Goal: Information Seeking & Learning: Learn about a topic

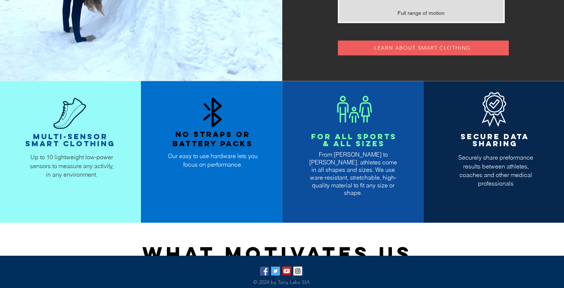
scroll to position [705, 0]
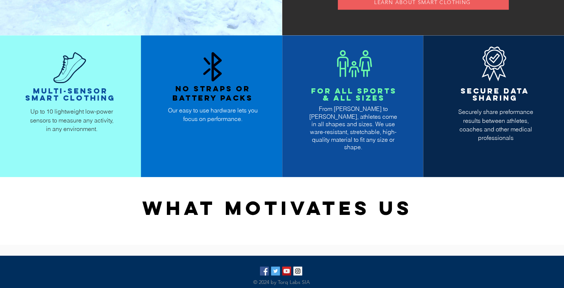
click at [374, 82] on div at bounding box center [352, 106] width 141 height 142
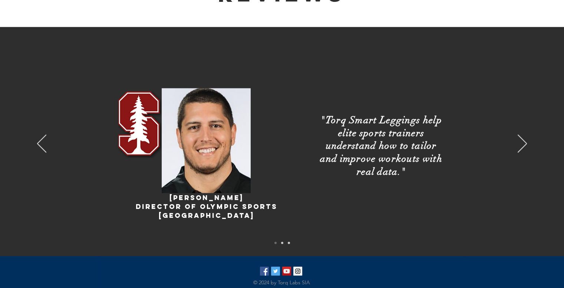
scroll to position [1335, 0]
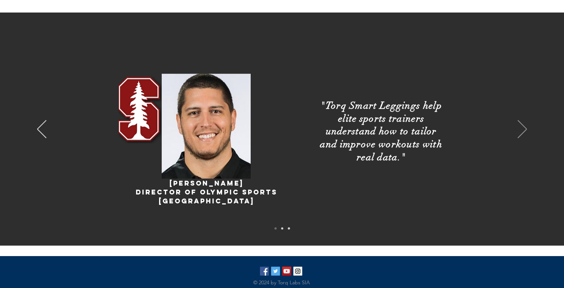
click at [520, 127] on icon "Next" at bounding box center [522, 129] width 9 height 18
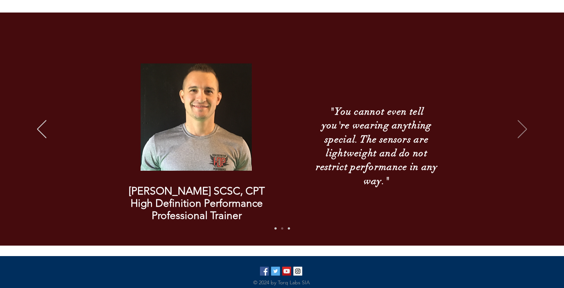
click at [520, 127] on icon "Next" at bounding box center [522, 129] width 9 height 18
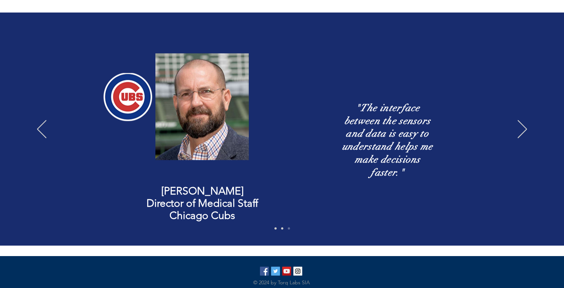
click at [49, 132] on div "Slideshow" at bounding box center [282, 129] width 564 height 234
click at [44, 129] on icon "Previous" at bounding box center [41, 129] width 9 height 18
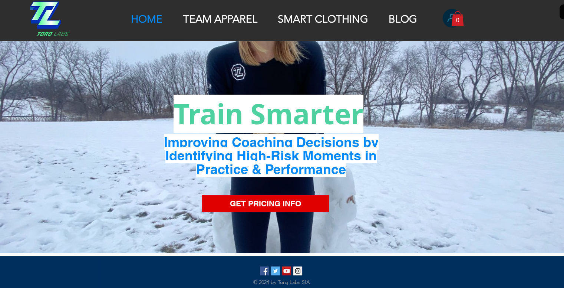
scroll to position [37, 0]
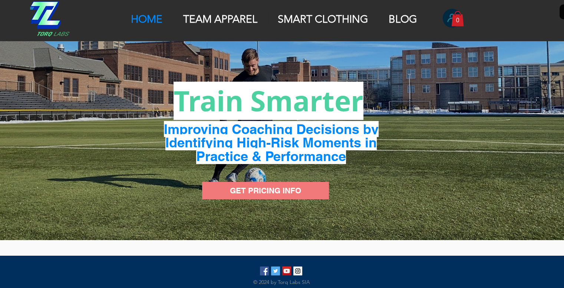
click at [297, 192] on span "GET PRICING INFO" at bounding box center [265, 190] width 71 height 11
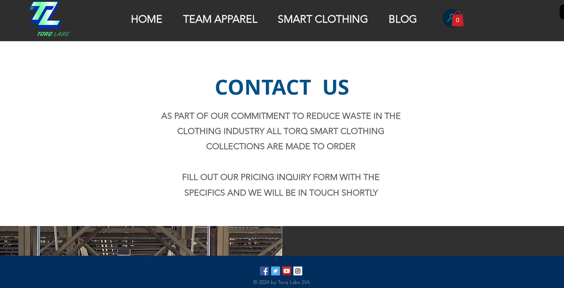
click at [315, 12] on div "SMART CLOTHING" at bounding box center [323, 19] width 106 height 14
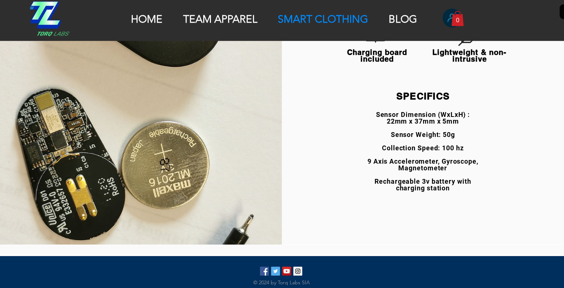
scroll to position [1447, 0]
click at [153, 21] on p "HOME" at bounding box center [146, 19] width 39 height 13
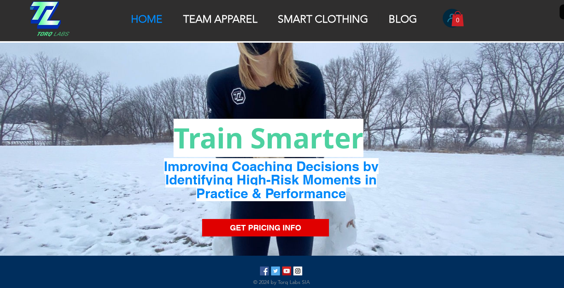
click at [204, 14] on p "TEAM APPAREL" at bounding box center [221, 19] width 82 height 13
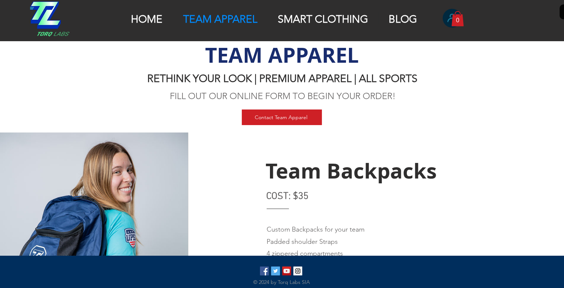
click at [282, 24] on p "SMART CLOTHING" at bounding box center [323, 19] width 98 height 13
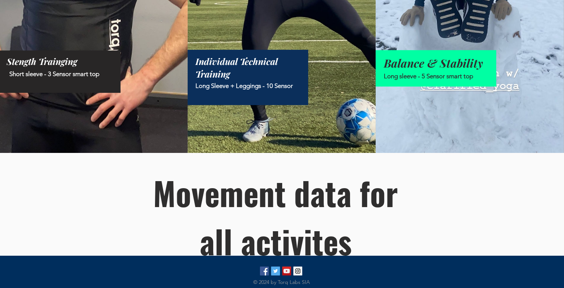
scroll to position [297, 0]
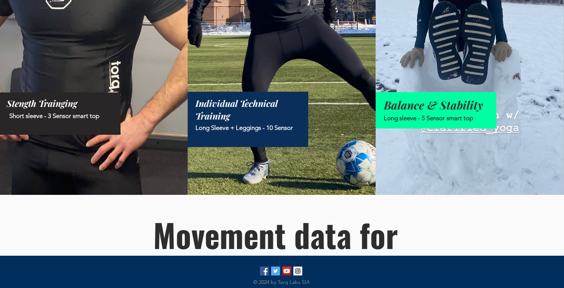
click at [214, 111] on span "Individual Technical Training" at bounding box center [236, 109] width 82 height 24
click at [216, 107] on span "Individual Technical Training" at bounding box center [236, 109] width 82 height 24
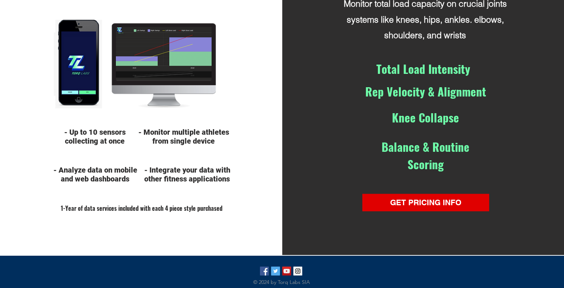
scroll to position [668, 0]
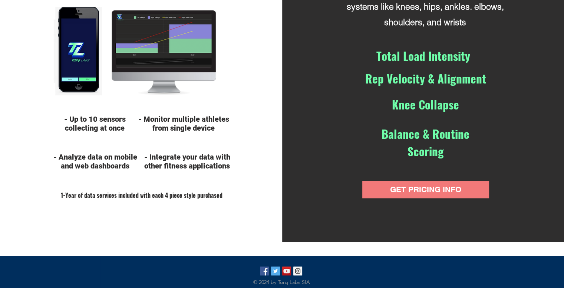
click at [447, 182] on link "GET PRICING INFO" at bounding box center [425, 189] width 127 height 17
